Goal: Task Accomplishment & Management: Use online tool/utility

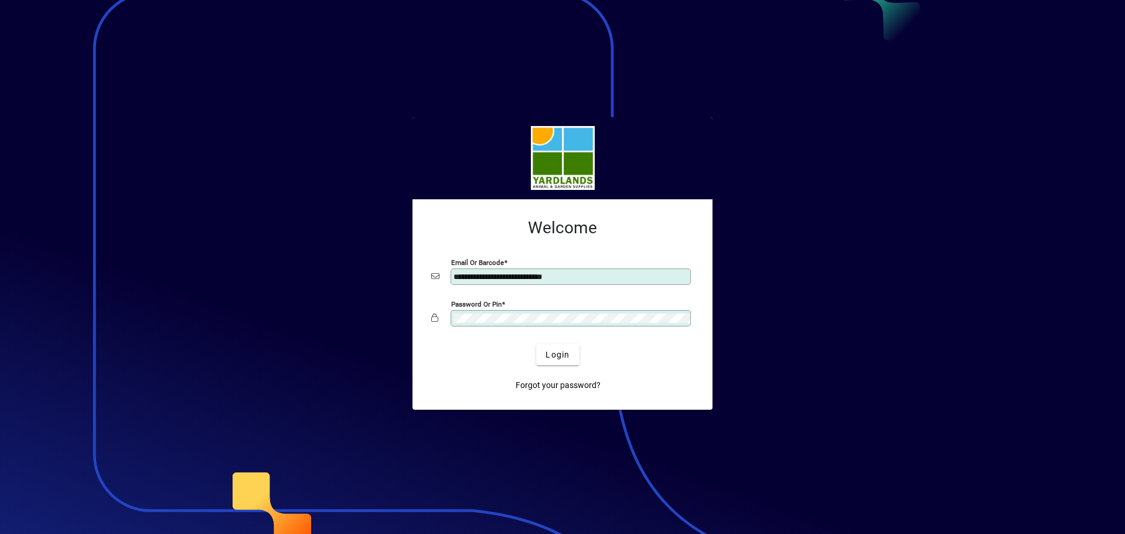
drag, startPoint x: 579, startPoint y: 272, endPoint x: 5, endPoint y: 183, distance: 581.5
click at [5, 183] on app-login-layout "**********" at bounding box center [562, 267] width 1125 height 534
type input "**********"
click at [545, 349] on span "Login" at bounding box center [557, 355] width 24 height 12
